Goal: Task Accomplishment & Management: Complete application form

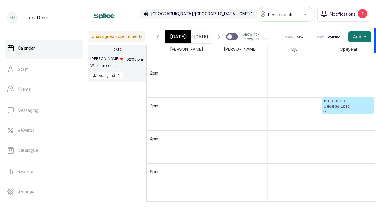
click at [200, 36] on input "[DATE]" at bounding box center [195, 35] width 9 height 10
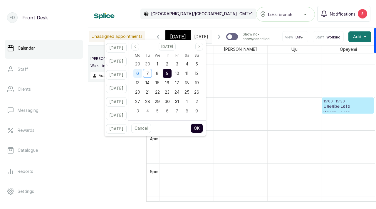
click at [142, 73] on div "6" at bounding box center [137, 73] width 9 height 9
click at [203, 130] on button "OK" at bounding box center [197, 128] width 12 height 9
type input "06/10/2025"
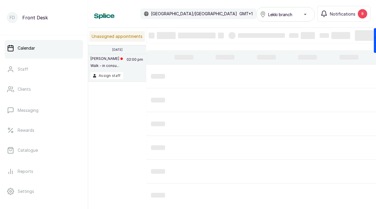
scroll to position [0, 14]
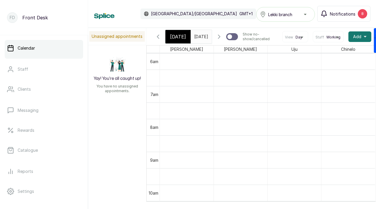
click at [353, 15] on span "Notifications" at bounding box center [343, 14] width 26 height 6
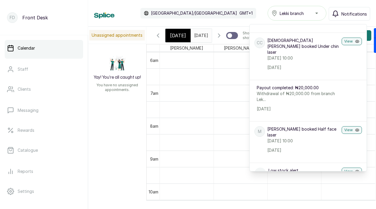
scroll to position [0, 0]
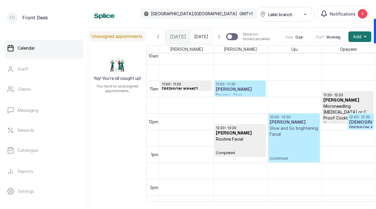
scroll to position [337, 0]
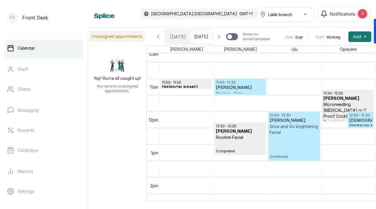
click at [156, 37] on icon "button" at bounding box center [158, 36] width 7 height 7
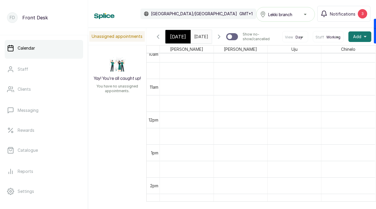
scroll to position [198, 0]
click at [339, 17] on button "Notifications 3" at bounding box center [343, 14] width 53 height 16
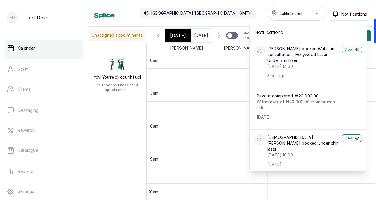
click at [227, 15] on div "Calendar [GEOGRAPHIC_DATA]/[GEOGRAPHIC_DATA] GMT+1 Lekki branch Notifications N…" at bounding box center [232, 13] width 276 height 15
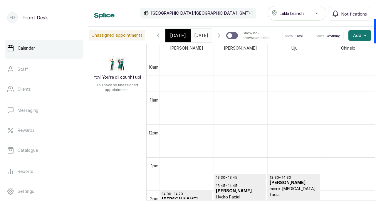
scroll to position [0, 0]
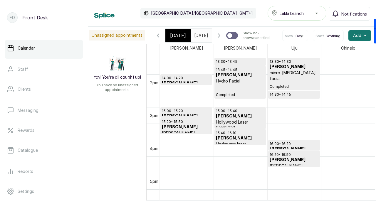
click at [291, 156] on p "16:20 - 16:50" at bounding box center [294, 154] width 49 height 5
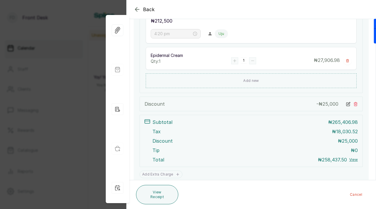
scroll to position [210, 0]
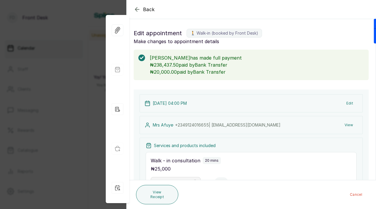
click at [137, 10] on icon "button" at bounding box center [137, 9] width 7 height 7
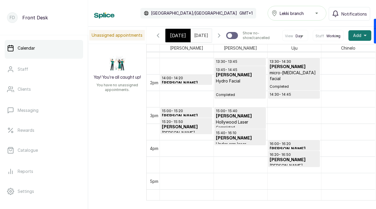
click at [176, 127] on h3 "[PERSON_NAME]" at bounding box center [186, 127] width 49 height 6
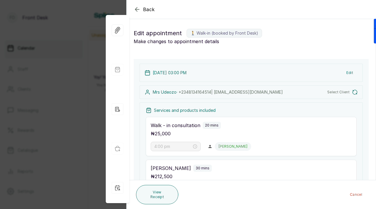
type input "3:00 pm"
type input "3:20 pm"
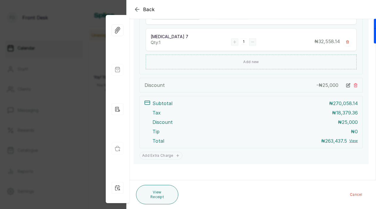
scroll to position [0, 0]
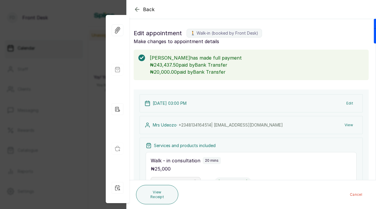
click at [137, 11] on icon "button" at bounding box center [137, 9] width 7 height 7
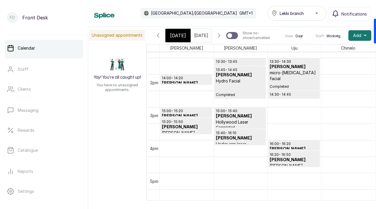
click at [233, 123] on p "Hollywood Laser" at bounding box center [240, 122] width 49 height 6
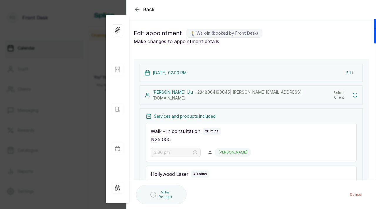
type input "2:00 pm"
type input "3:00 pm"
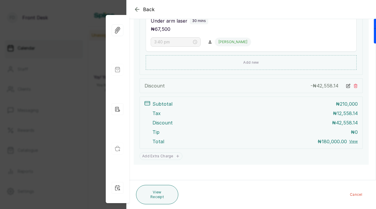
scroll to position [226, 0]
click at [137, 9] on icon "button" at bounding box center [137, 9] width 7 height 7
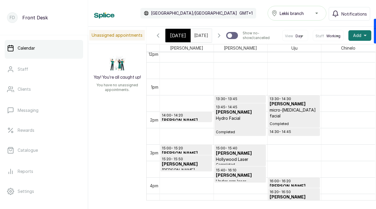
scroll to position [396, 0]
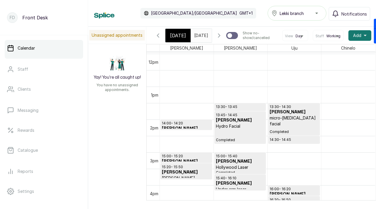
type input "dd/MM/yyyy"
click at [200, 36] on input "dd/MM/yyyy" at bounding box center [195, 34] width 9 height 10
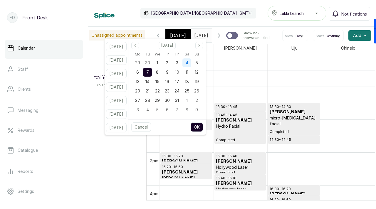
click at [190, 64] on div "4" at bounding box center [186, 62] width 9 height 9
click at [203, 125] on button "OK" at bounding box center [197, 126] width 12 height 9
type input "[DATE]"
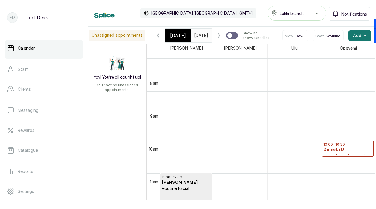
scroll to position [266, 0]
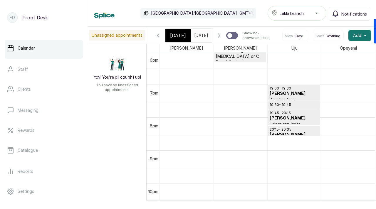
click at [287, 95] on h3 "[PERSON_NAME]" at bounding box center [294, 94] width 49 height 6
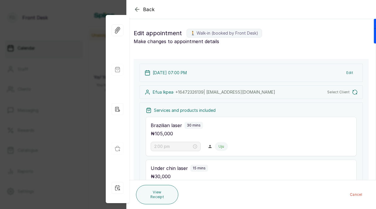
type input "7:00 pm"
type input "7:30 pm"
type input "7:45 pm"
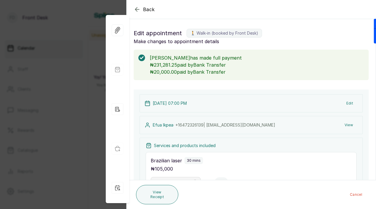
click at [139, 10] on icon "button" at bounding box center [137, 9] width 7 height 7
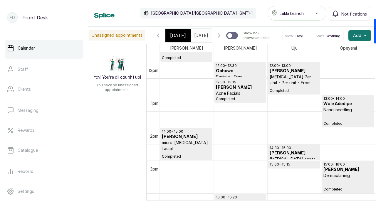
click at [278, 84] on p "[MEDICAL_DATA] Per Unit - Per unit - From" at bounding box center [294, 80] width 49 height 12
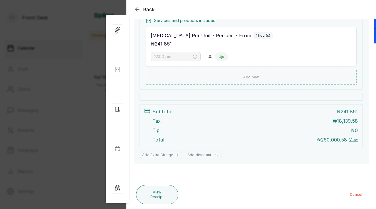
click at [137, 10] on icon "button" at bounding box center [137, 9] width 7 height 7
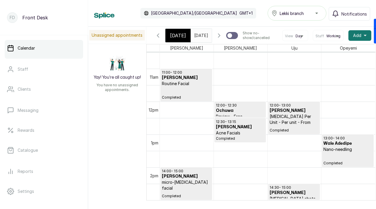
click at [159, 37] on icon "button" at bounding box center [158, 36] width 2 height 4
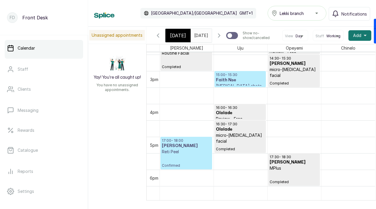
click at [194, 36] on input "[DATE]" at bounding box center [195, 34] width 9 height 10
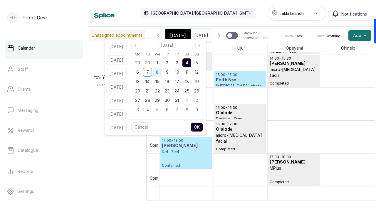
click at [162, 73] on div "8" at bounding box center [157, 72] width 9 height 9
click at [202, 126] on button "OK" at bounding box center [197, 126] width 12 height 9
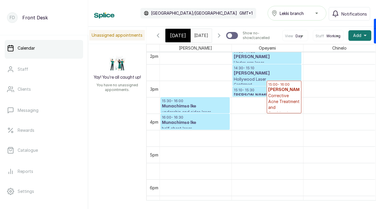
scroll to position [466, 0]
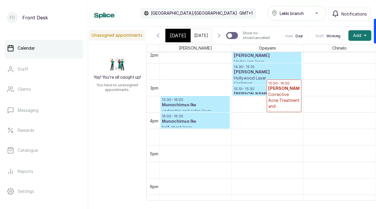
click at [200, 37] on input "[DATE]" at bounding box center [195, 34] width 9 height 10
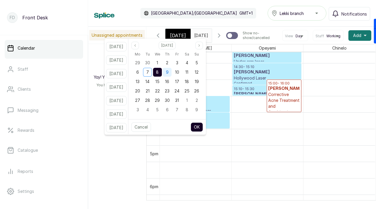
click at [169, 72] on span "9" at bounding box center [167, 72] width 3 height 5
click at [201, 126] on button "OK" at bounding box center [197, 126] width 12 height 9
type input "[DATE]"
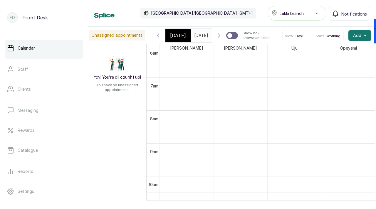
scroll to position [0, 0]
click at [198, 36] on input "[DATE]" at bounding box center [195, 34] width 9 height 10
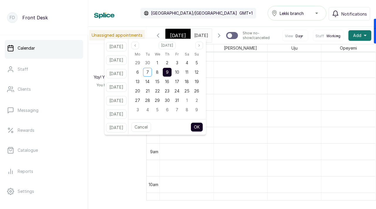
click at [169, 70] on span "9" at bounding box center [167, 72] width 3 height 5
click at [203, 126] on button "OK" at bounding box center [197, 126] width 12 height 9
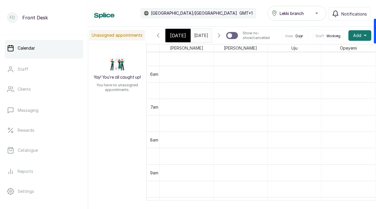
scroll to position [259, 0]
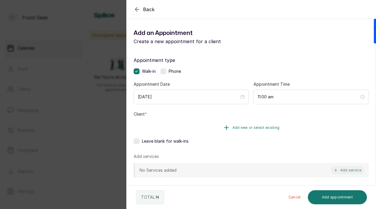
click at [253, 130] on span "Add new or select existing" at bounding box center [255, 127] width 47 height 5
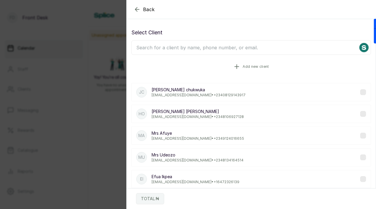
click at [244, 72] on button "Add new client" at bounding box center [251, 66] width 240 height 16
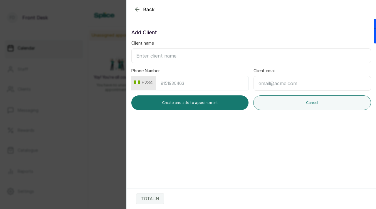
click at [219, 58] on input "Client name" at bounding box center [251, 55] width 240 height 15
paste input "[PERSON_NAME] [EMAIL_ADDRESS][DOMAIN_NAME] [PHONE_NUMBER]"
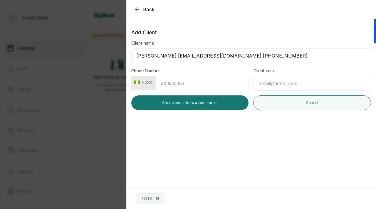
drag, startPoint x: 169, startPoint y: 56, endPoint x: 245, endPoint y: 57, distance: 75.8
click at [245, 57] on input "[PERSON_NAME] [EMAIL_ADDRESS][DOMAIN_NAME] [PHONE_NUMBER]" at bounding box center [251, 55] width 240 height 15
type input "[PERSON_NAME] [PHONE_NUMBER]"
click at [296, 83] on input "Client email" at bounding box center [313, 83] width 118 height 15
paste input "[EMAIL_ADDRESS][DOMAIN_NAME]"
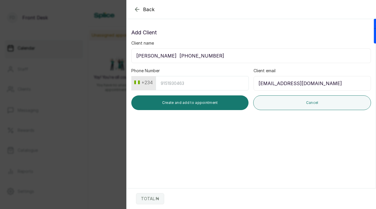
type input "[EMAIL_ADDRESS][DOMAIN_NAME]"
click at [152, 84] on button "+234" at bounding box center [143, 82] width 23 height 9
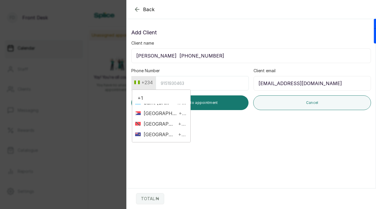
scroll to position [209, 0]
type input "+1"
click at [169, 127] on span "[GEOGRAPHIC_DATA]" at bounding box center [161, 123] width 41 height 7
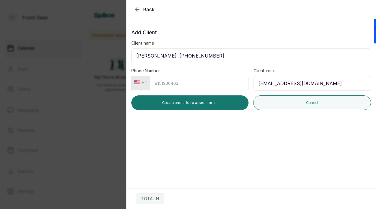
drag, startPoint x: 177, startPoint y: 57, endPoint x: 208, endPoint y: 56, distance: 31.1
click at [208, 56] on input "[PERSON_NAME] [PHONE_NUMBER]" at bounding box center [251, 55] width 240 height 15
click at [187, 85] on input "Phone Number" at bounding box center [199, 83] width 99 height 14
paste input "4244637052"
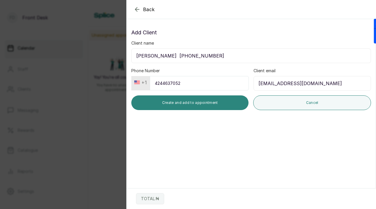
type input "4244637052"
click at [216, 106] on button "Create and add to appointment" at bounding box center [189, 102] width 117 height 15
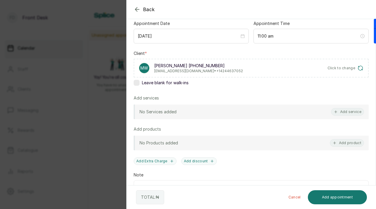
scroll to position [63, 0]
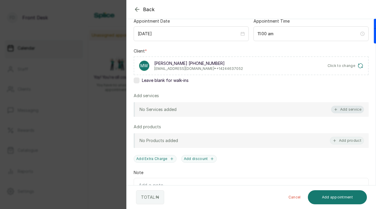
click at [339, 109] on button "Add service" at bounding box center [347, 110] width 33 height 8
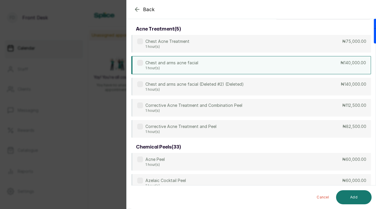
scroll to position [0, 0]
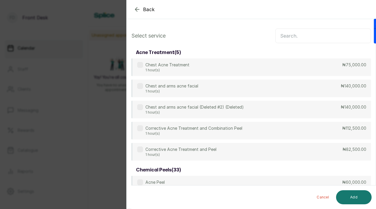
click at [315, 36] on input "text" at bounding box center [323, 35] width 96 height 15
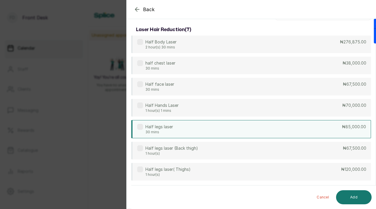
scroll to position [23, 0]
type input "half"
click at [142, 126] on label at bounding box center [140, 127] width 6 height 6
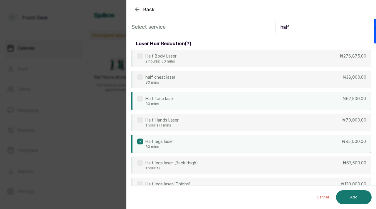
scroll to position [0, 0]
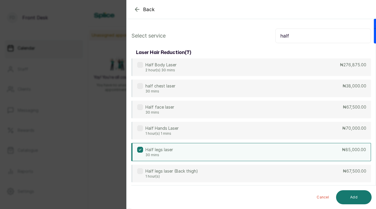
click at [283, 37] on input "half" at bounding box center [323, 35] width 96 height 15
click at [282, 37] on input "half" at bounding box center [323, 35] width 96 height 15
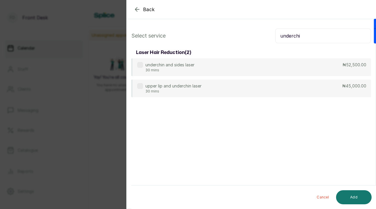
click at [293, 38] on input "underchi" at bounding box center [323, 35] width 96 height 15
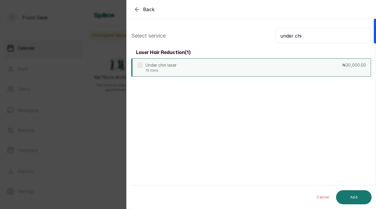
type input "under chi"
click at [141, 65] on label at bounding box center [140, 65] width 6 height 6
click at [291, 38] on input "under chi" at bounding box center [323, 35] width 96 height 15
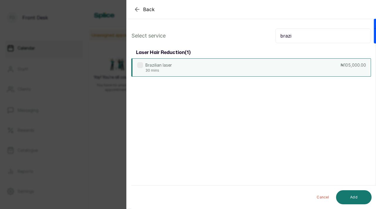
type input "brazi"
click at [140, 66] on label at bounding box center [140, 65] width 6 height 6
click at [288, 35] on input "brazi" at bounding box center [323, 35] width 96 height 15
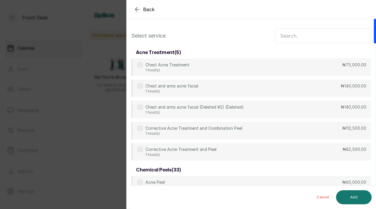
click at [306, 38] on input "text" at bounding box center [323, 35] width 96 height 15
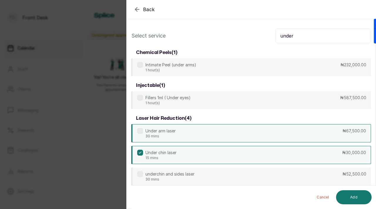
type input "under"
click at [141, 132] on label at bounding box center [140, 131] width 6 height 6
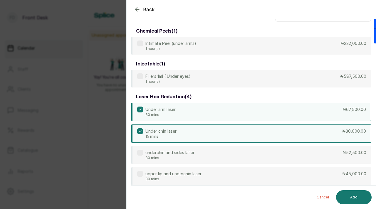
scroll to position [26, 0]
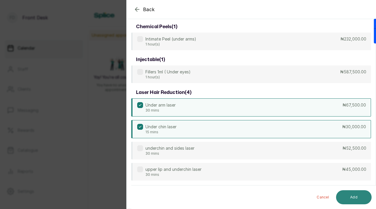
click at [359, 198] on button "Add" at bounding box center [354, 197] width 36 height 14
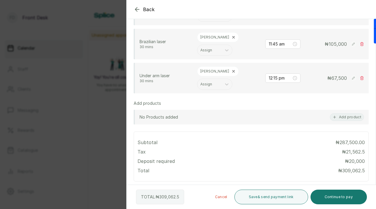
scroll to position [231, 0]
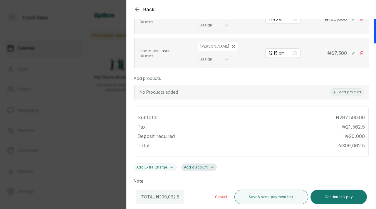
click at [201, 164] on button "Add discount" at bounding box center [199, 168] width 36 height 8
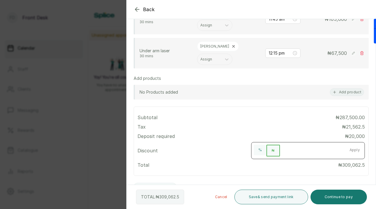
click at [351, 145] on button "Apply" at bounding box center [355, 150] width 20 height 11
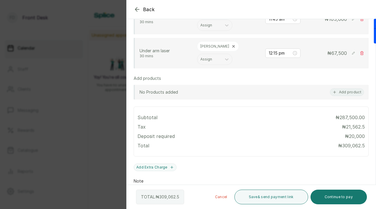
click at [170, 133] on p "Deposit required" at bounding box center [155, 136] width 37 height 7
click at [195, 110] on div "Subtotal ₦287,500.00 Tax ₦ 21,562.5 Deposit required ₦ 20,000 Total ₦ 309,062.5" at bounding box center [250, 131] width 227 height 42
click at [137, 14] on div "Back" at bounding box center [315, 9] width 376 height 19
click at [137, 9] on icon "button" at bounding box center [137, 9] width 4 height 4
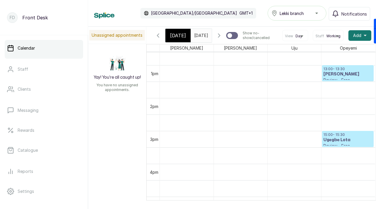
scroll to position [428, 0]
